Goal: Check status: Check status

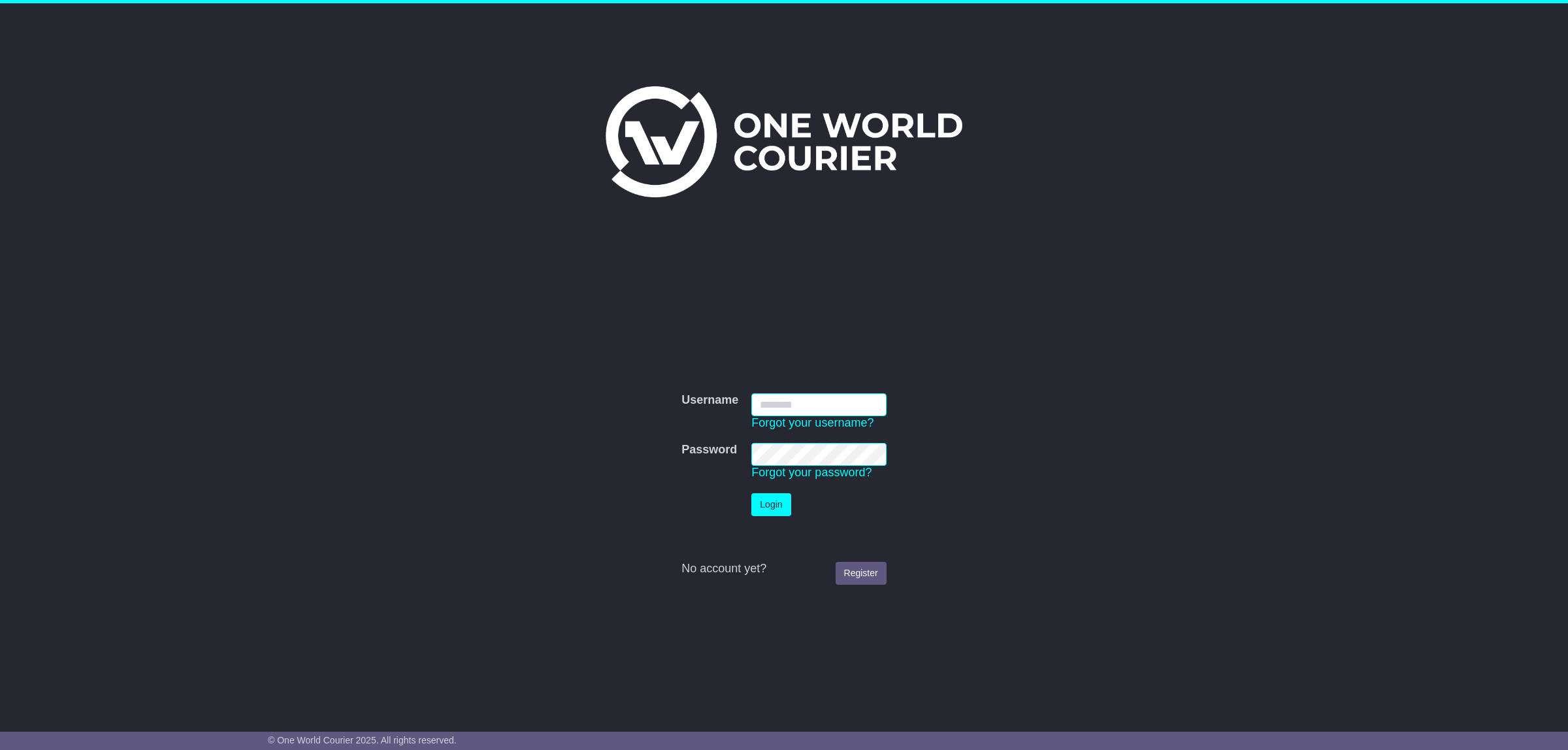
type input "**********"
click at [762, 510] on button "Login" at bounding box center [771, 505] width 39 height 23
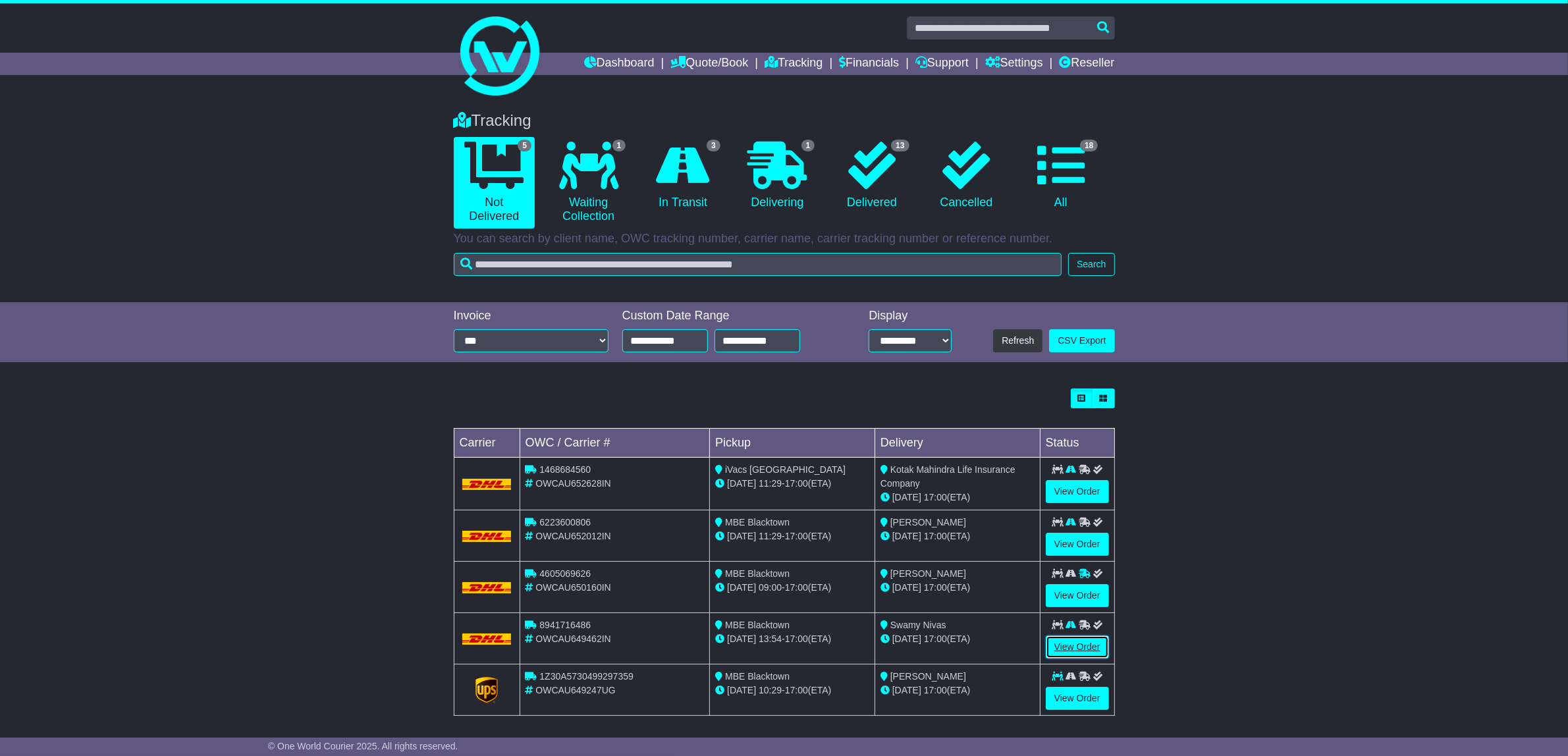
click at [1067, 647] on link "View Order" at bounding box center [1078, 647] width 64 height 23
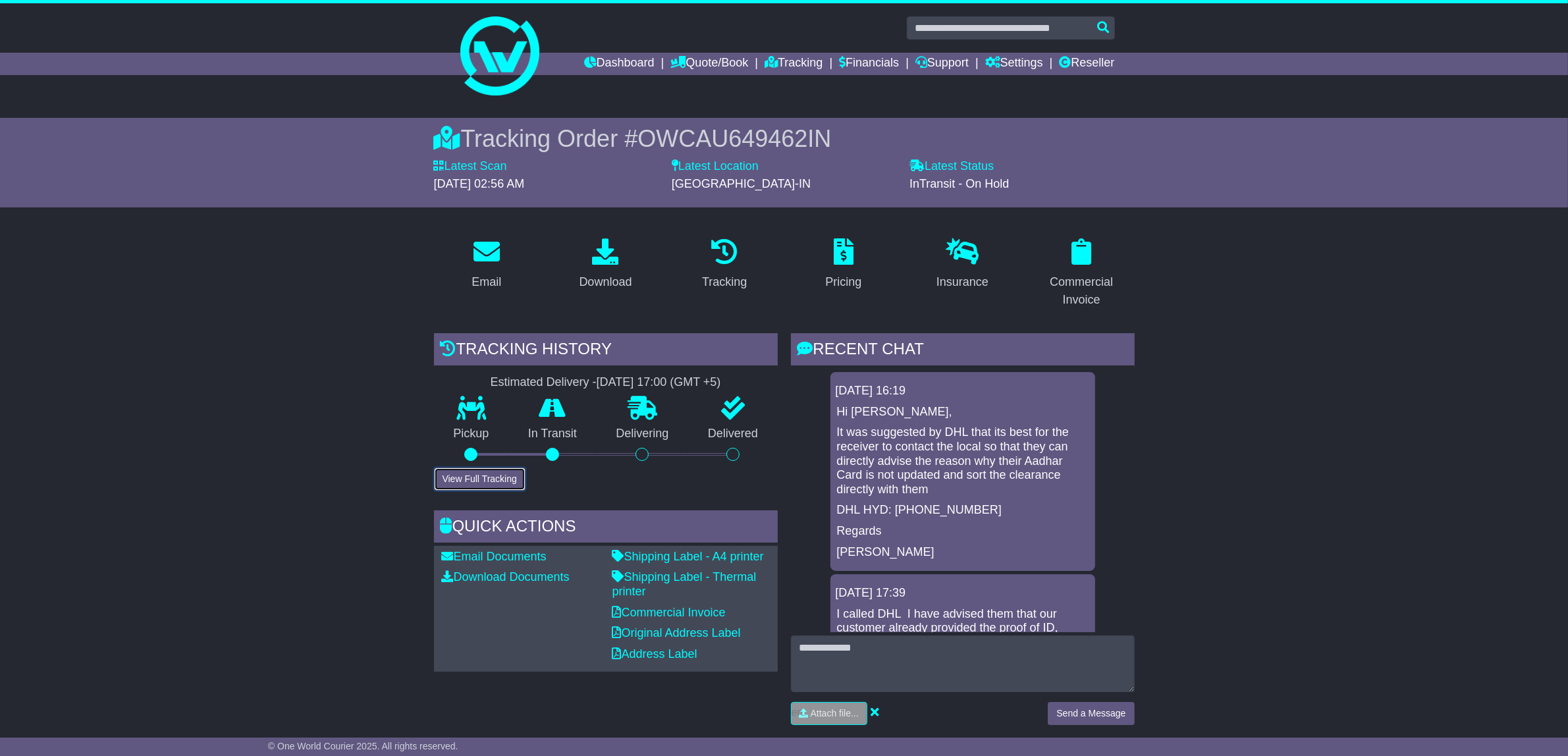
click at [465, 471] on button "View Full Tracking" at bounding box center [480, 479] width 92 height 23
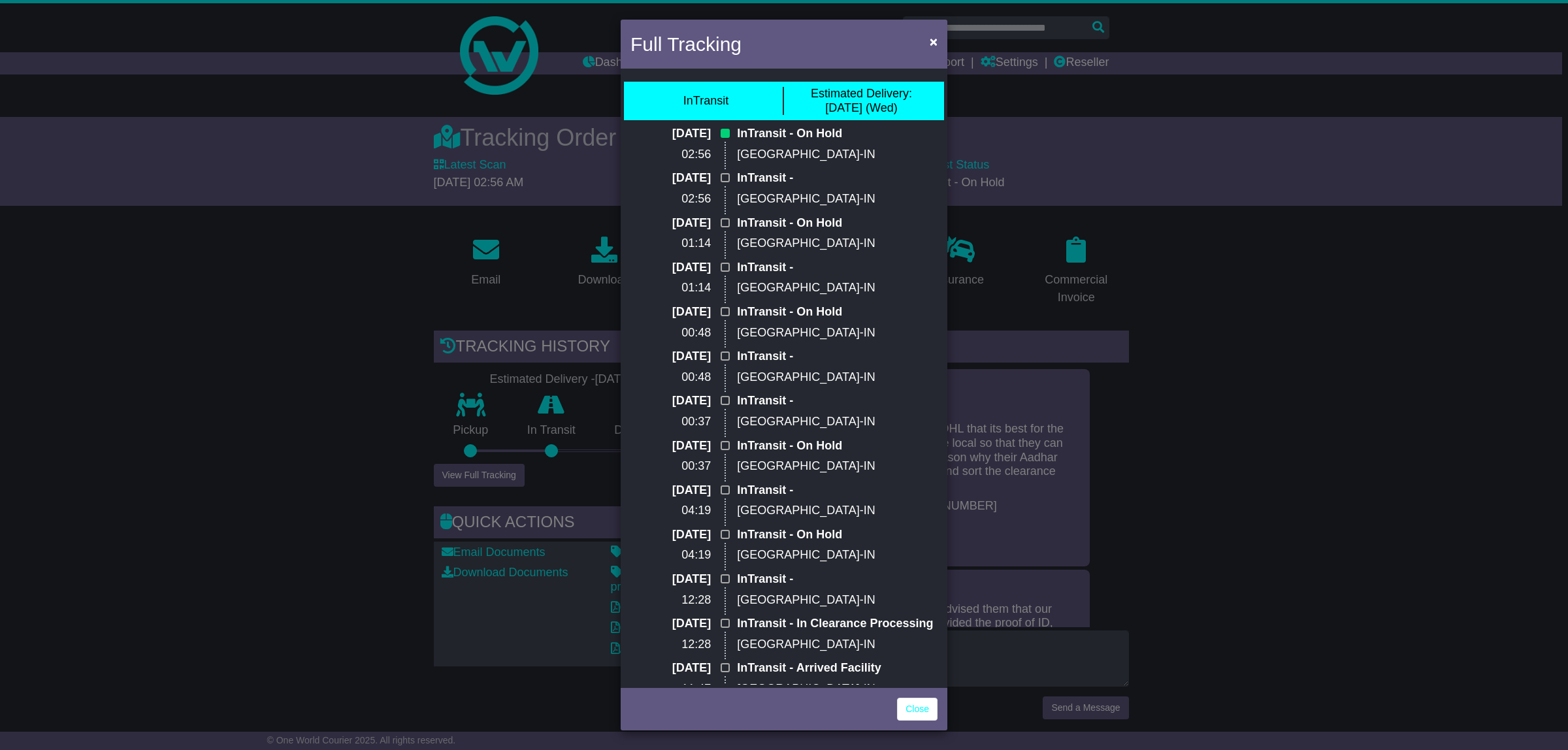
click at [136, 200] on div "Full Tracking × InTransit Estimated Delivery: 01 Oct (Wed) 01 Oct 2025 02:56 In…" at bounding box center [784, 375] width 1568 height 750
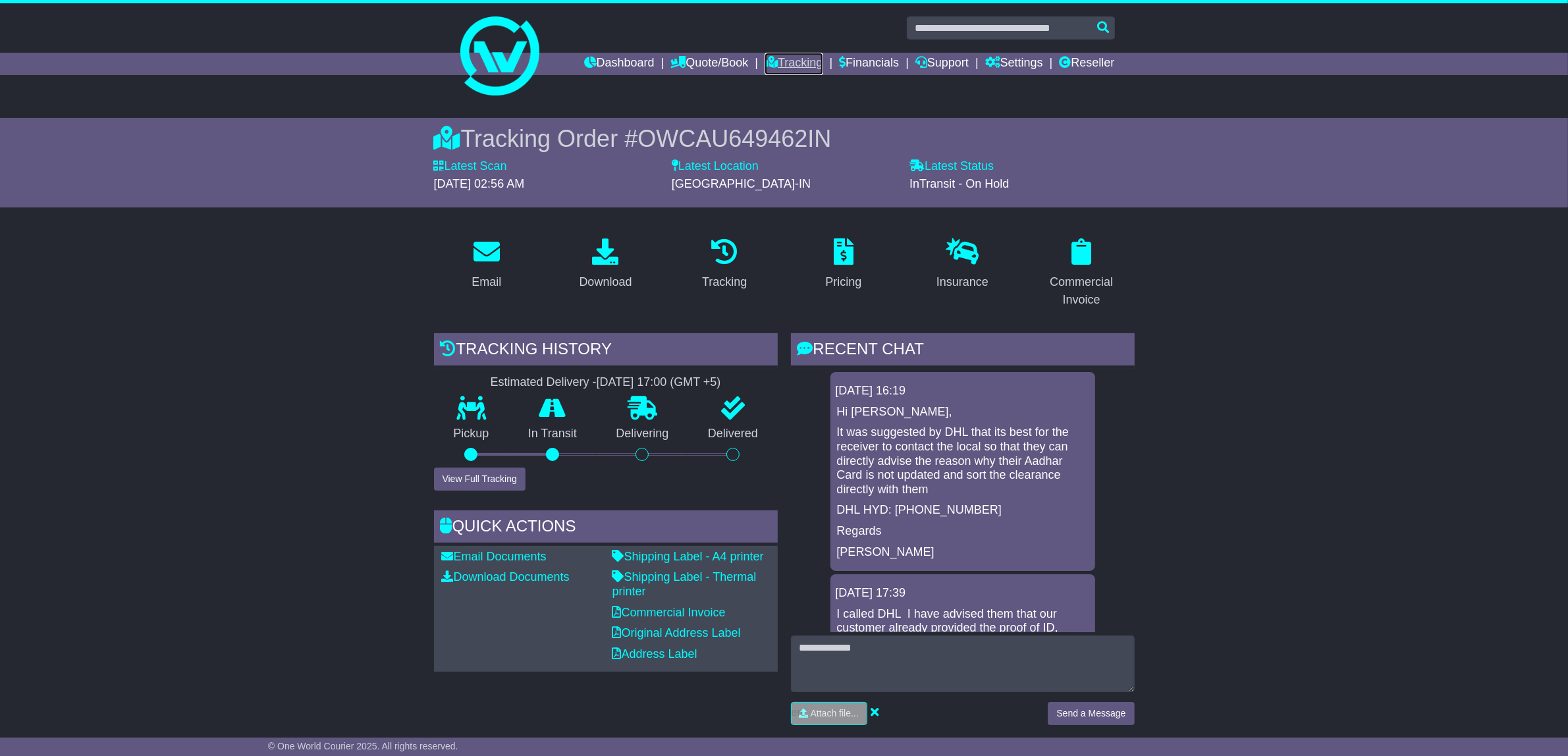
click at [798, 64] on link "Tracking" at bounding box center [794, 64] width 58 height 23
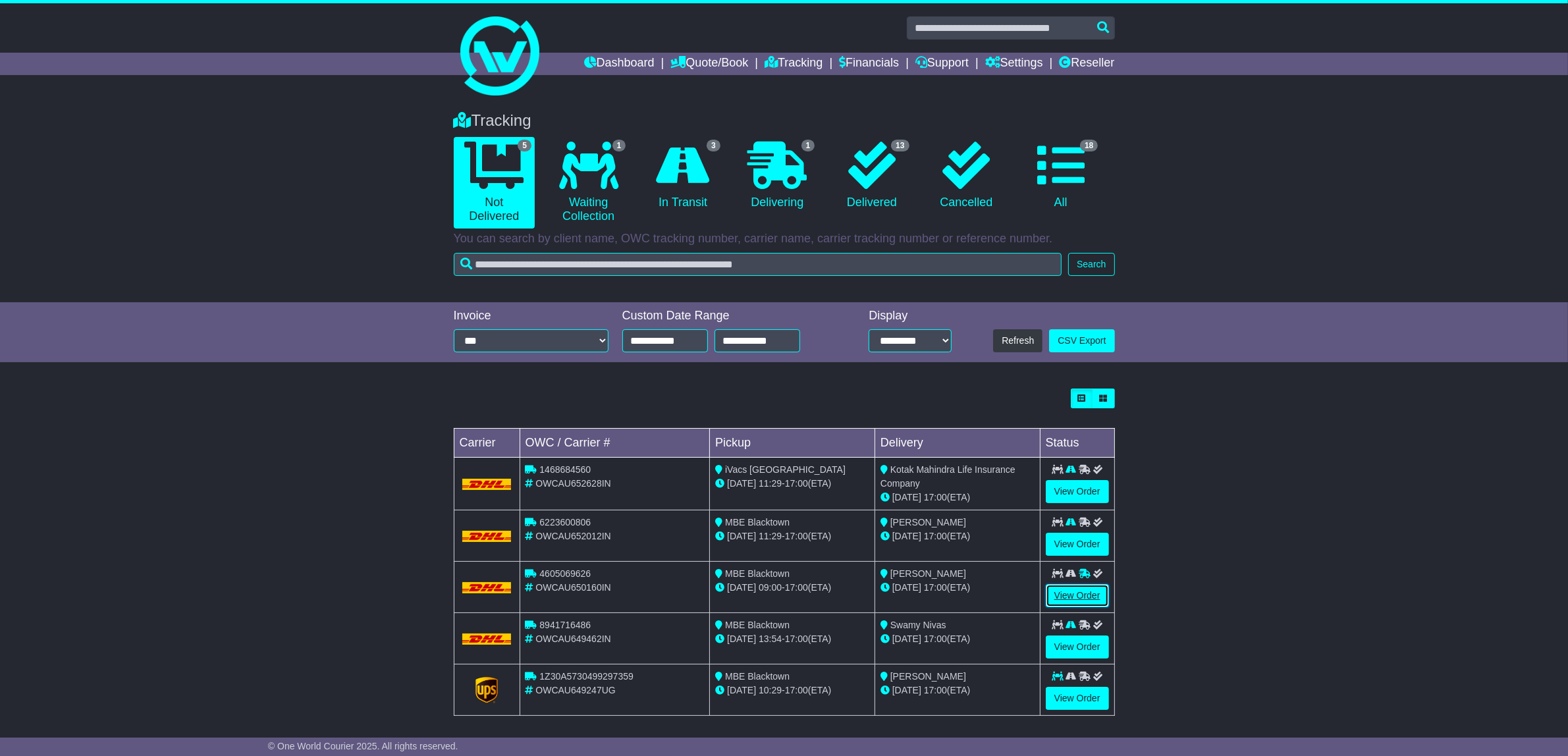
click at [1077, 594] on link "View Order" at bounding box center [1078, 596] width 64 height 23
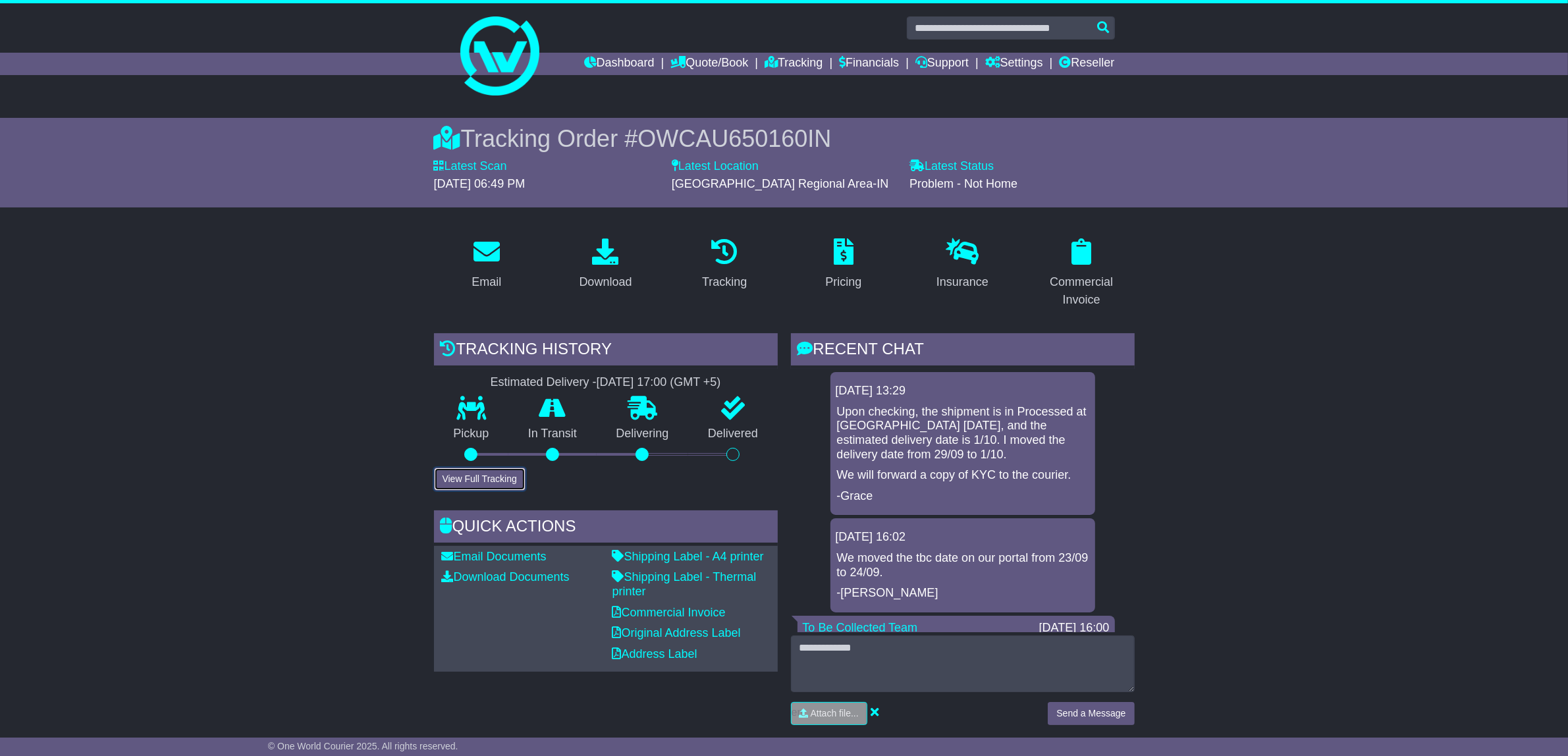
click at [495, 479] on button "View Full Tracking" at bounding box center [480, 479] width 92 height 23
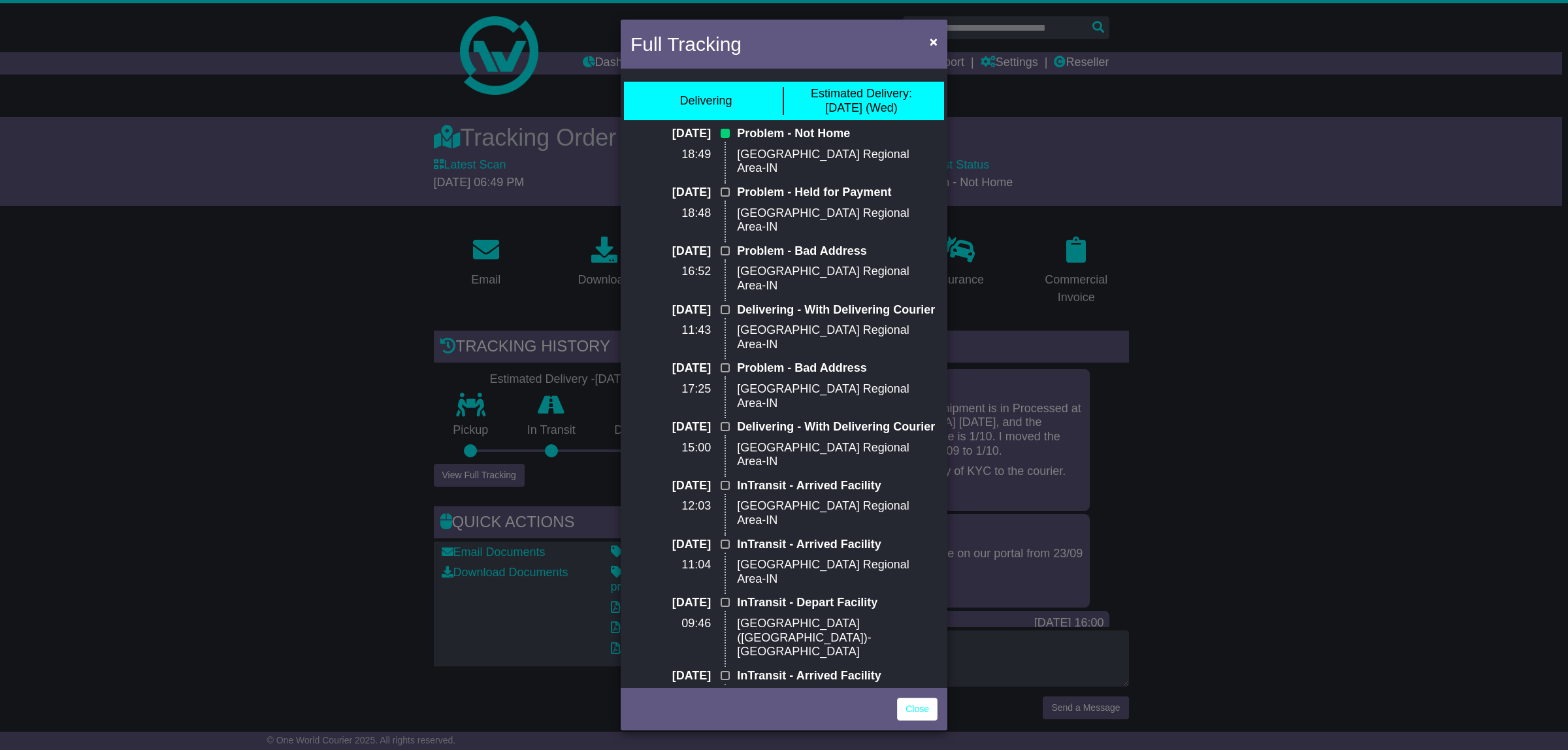
click at [1536, 278] on div "Full Tracking × Delivering Estimated Delivery: 01 Oct (Wed) 30 Sep 2025 18:49 P…" at bounding box center [784, 375] width 1568 height 750
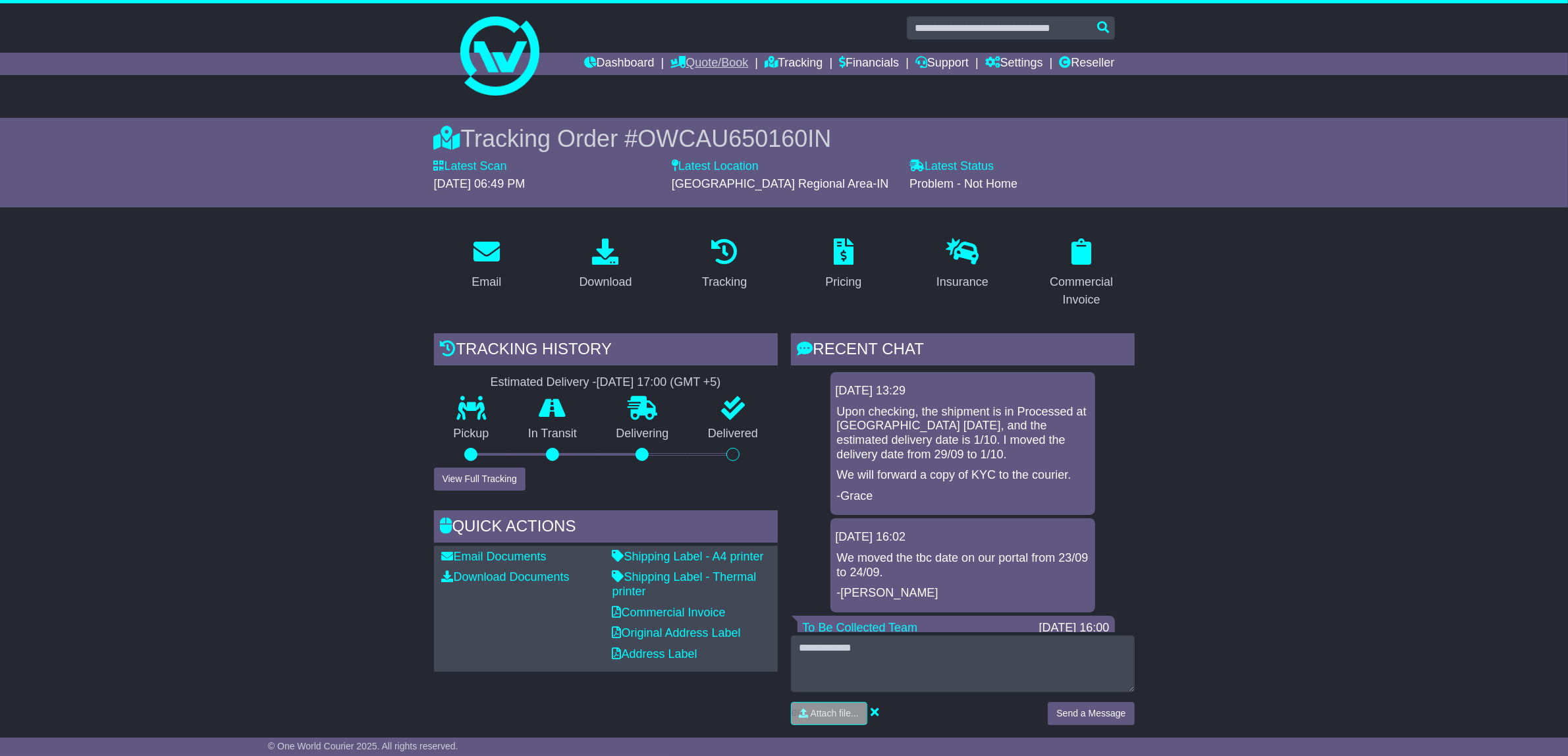
click at [702, 61] on link "Quote/Book" at bounding box center [709, 64] width 78 height 23
click at [706, 102] on link "International" at bounding box center [723, 101] width 104 height 15
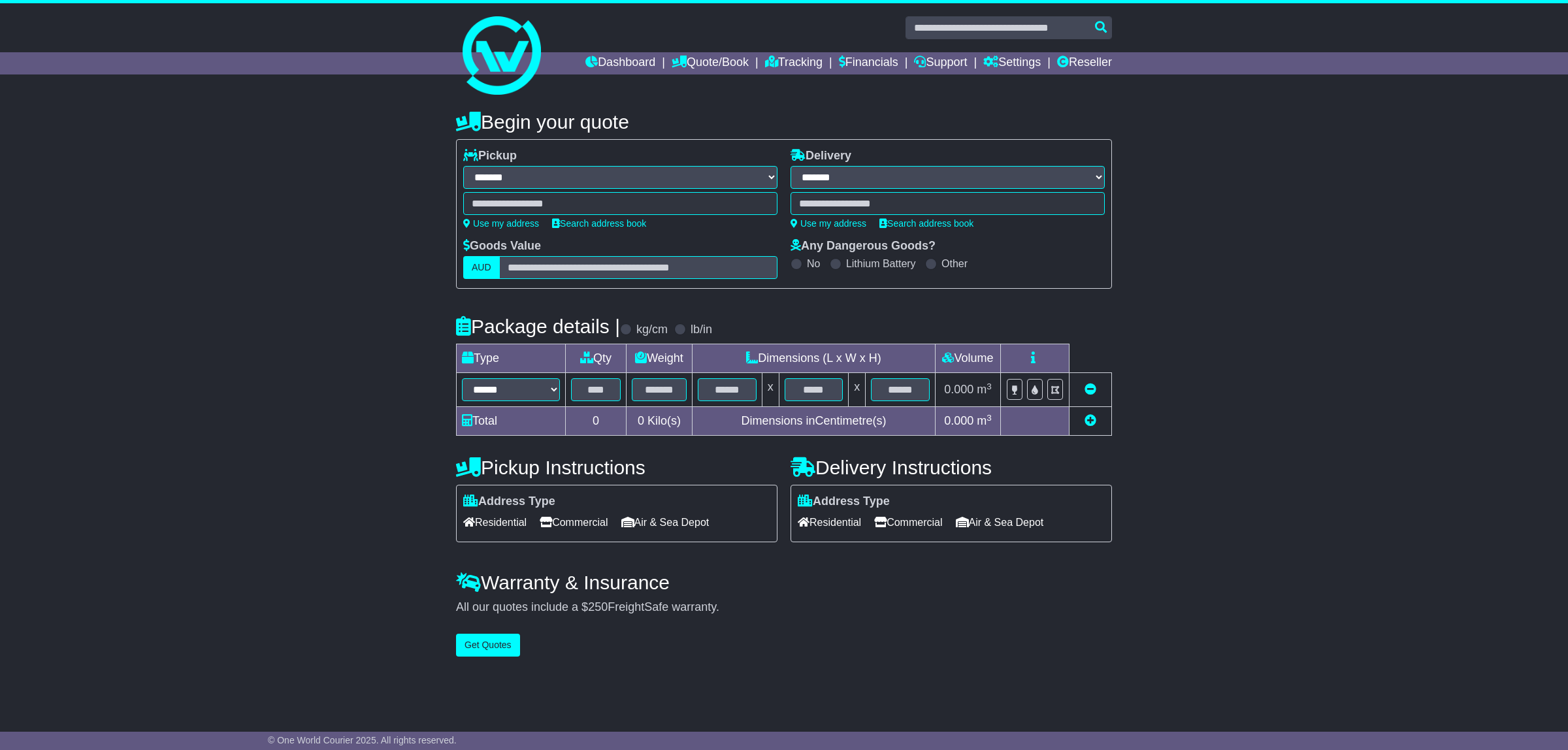
select select "**"
click at [792, 57] on link "Tracking" at bounding box center [794, 64] width 57 height 22
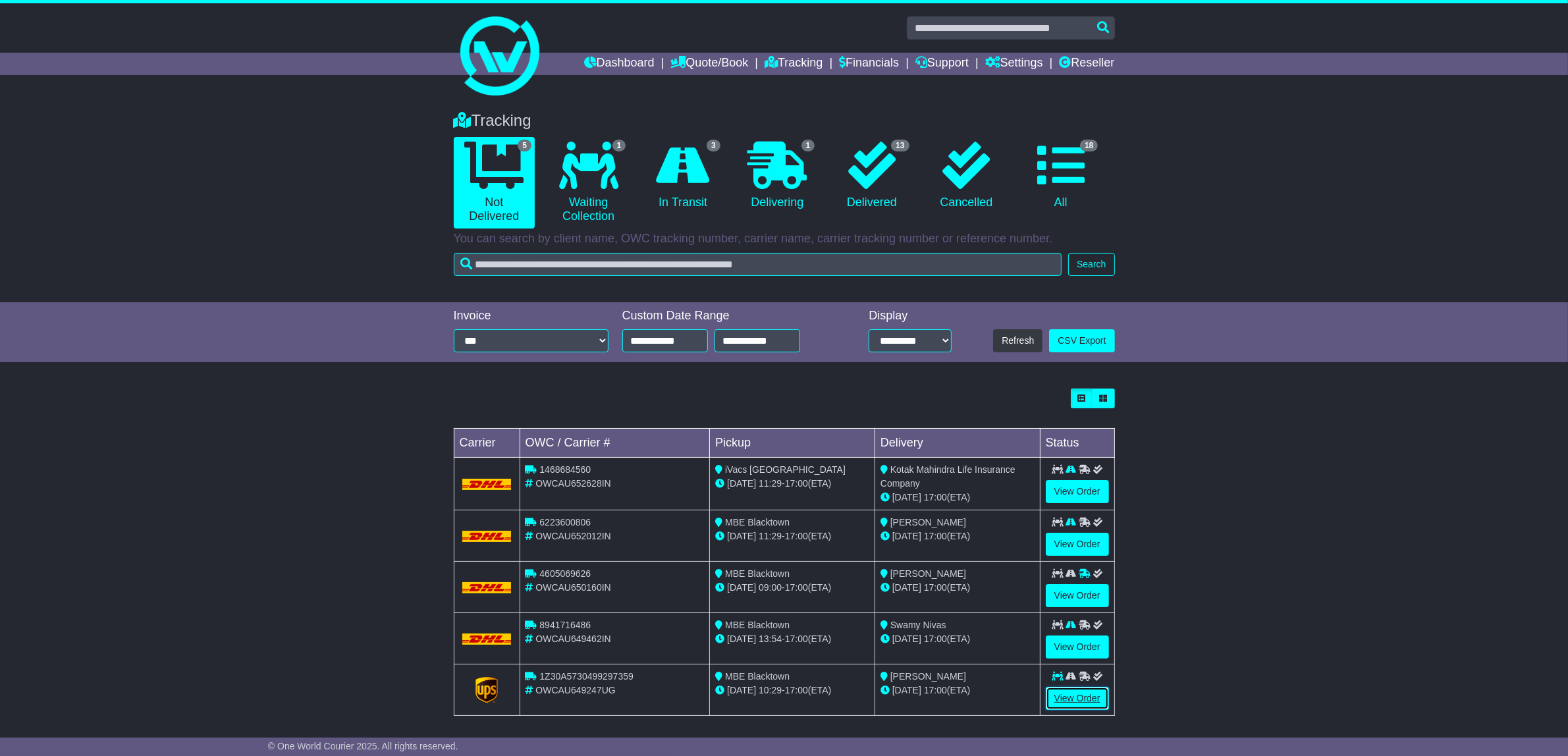
click at [1094, 704] on link "View Order" at bounding box center [1078, 698] width 64 height 23
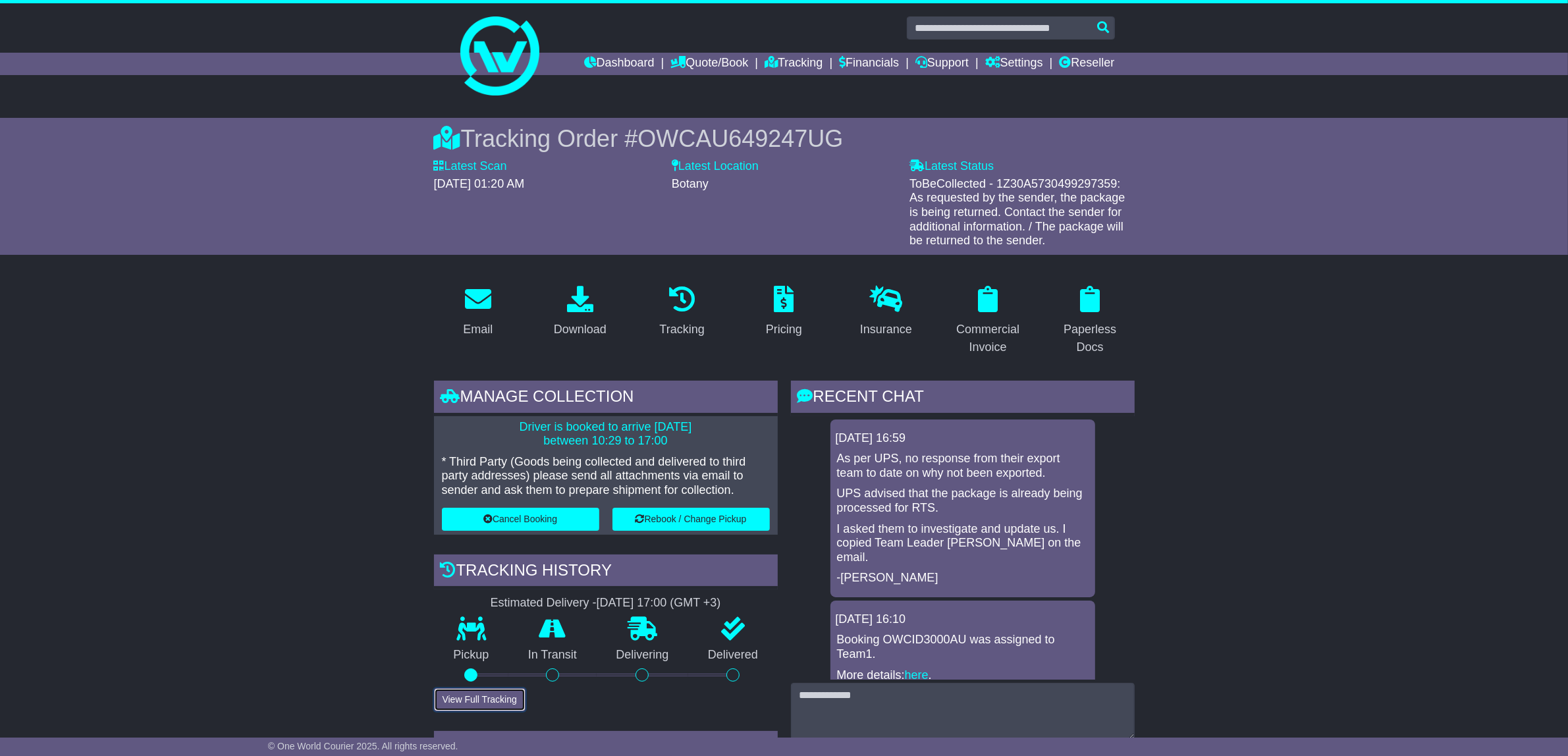
click at [485, 699] on button "View Full Tracking" at bounding box center [480, 700] width 92 height 23
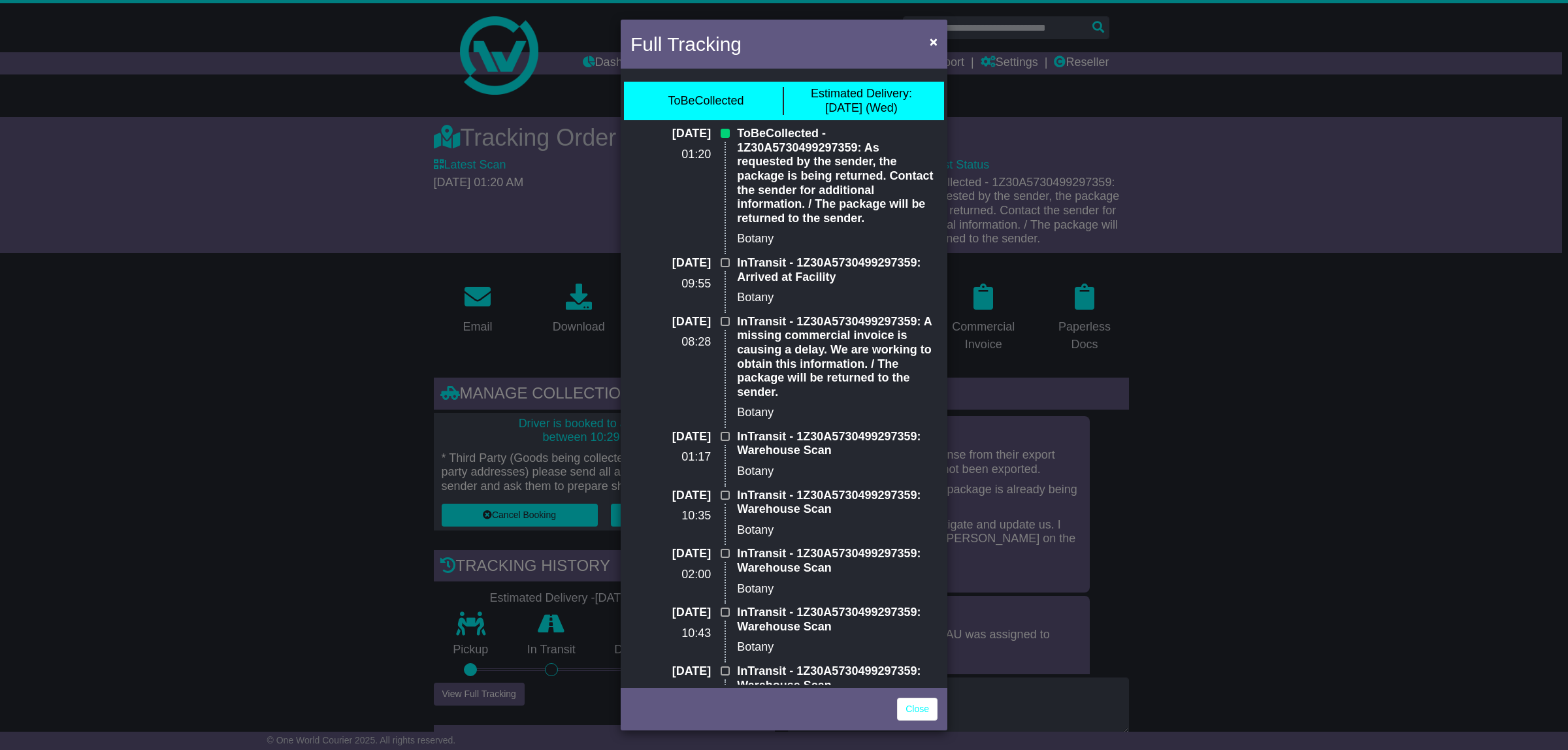
click at [1226, 426] on div "Full Tracking × ToBeCollected Estimated Delivery: [DATE] (Wed) [DATE] 01:20 ToB…" at bounding box center [784, 375] width 1568 height 750
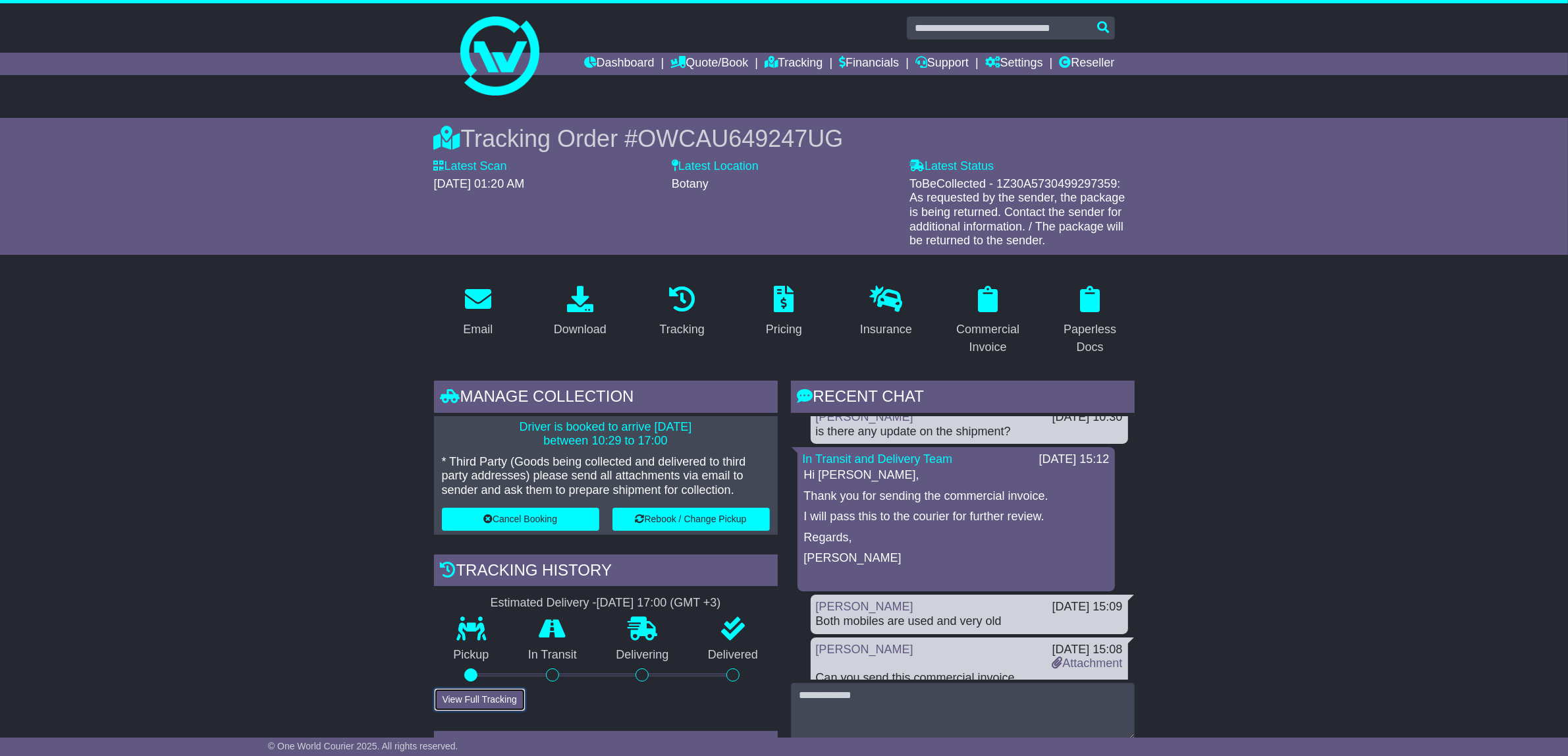
scroll to position [403, 0]
